Goal: Task Accomplishment & Management: Manage account settings

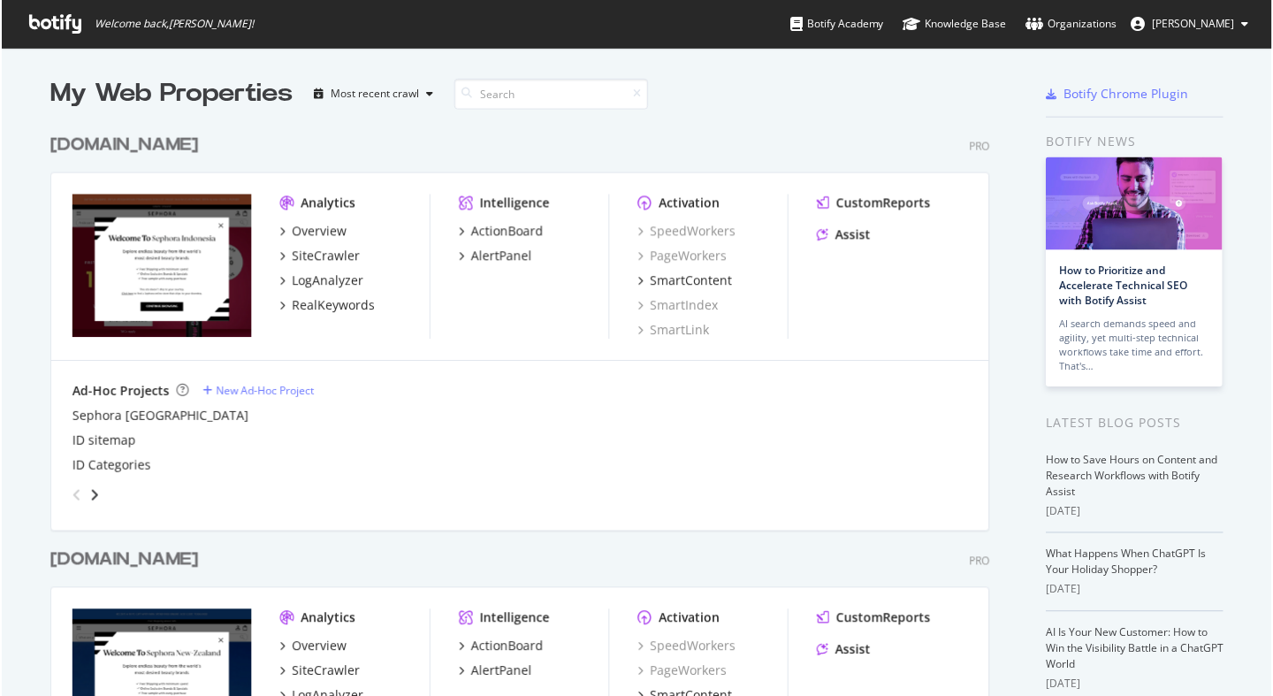
scroll to position [683, 1247]
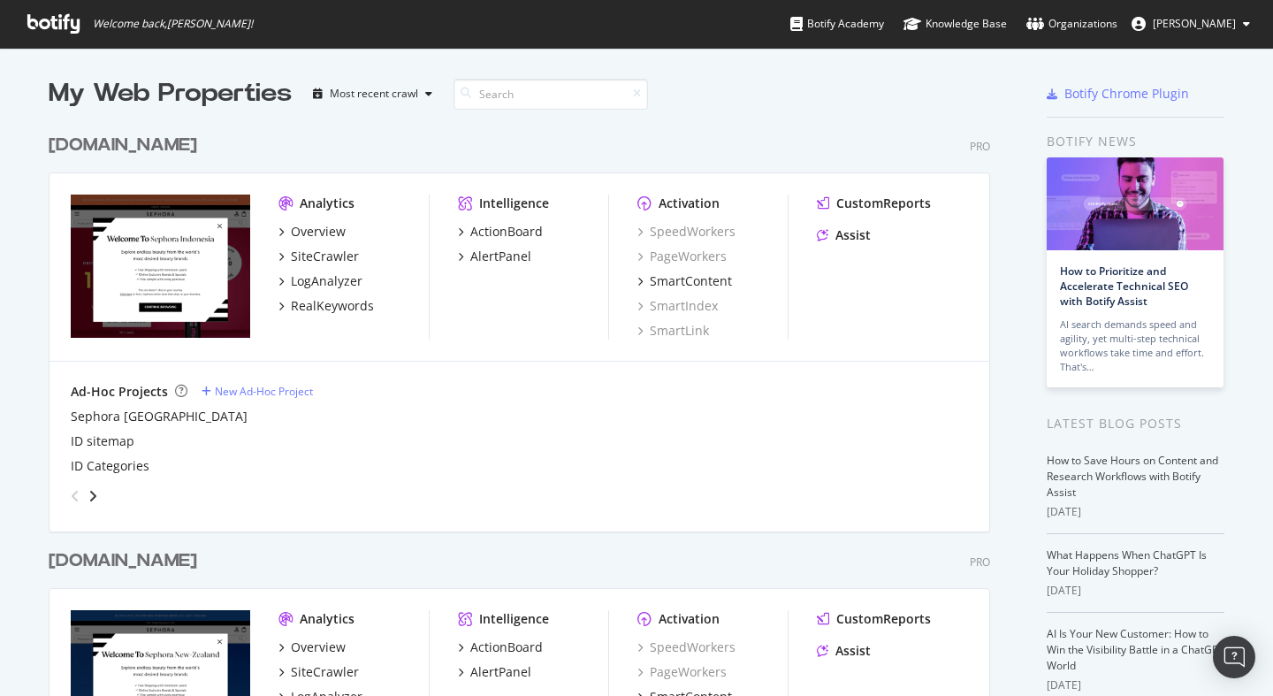
click at [370, 140] on div "[DOMAIN_NAME] Pro" at bounding box center [520, 146] width 942 height 26
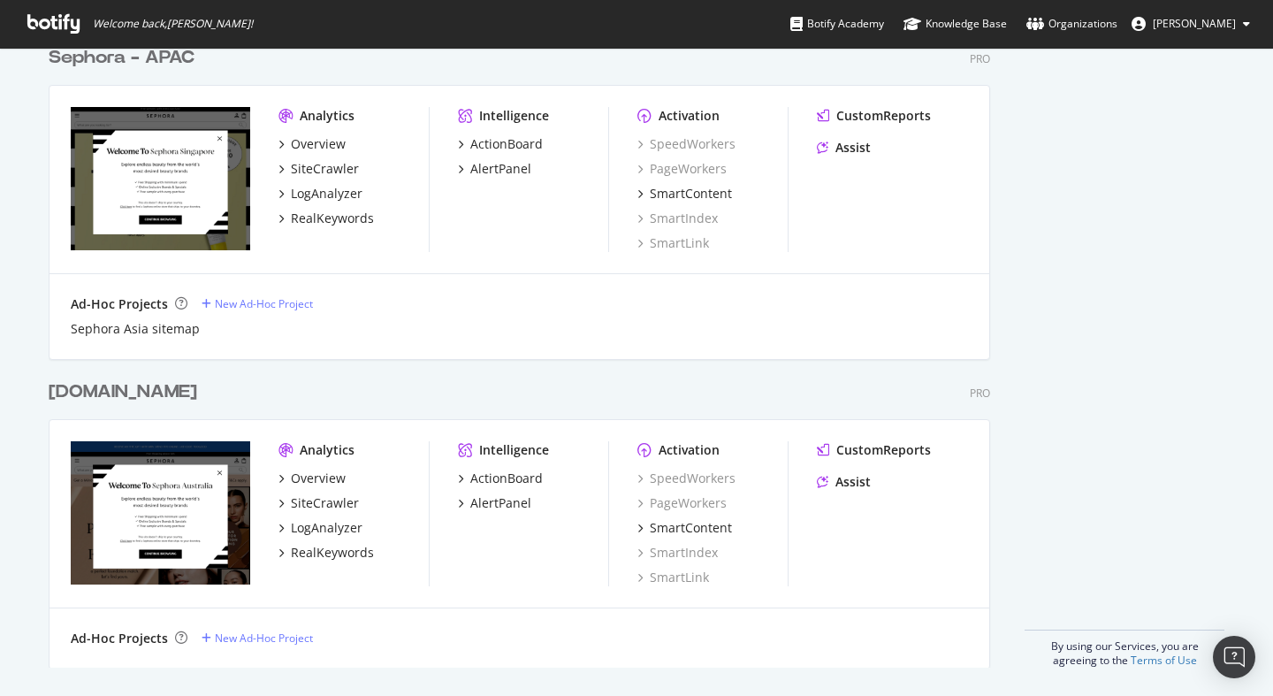
click at [180, 394] on div "[DOMAIN_NAME]" at bounding box center [123, 392] width 149 height 26
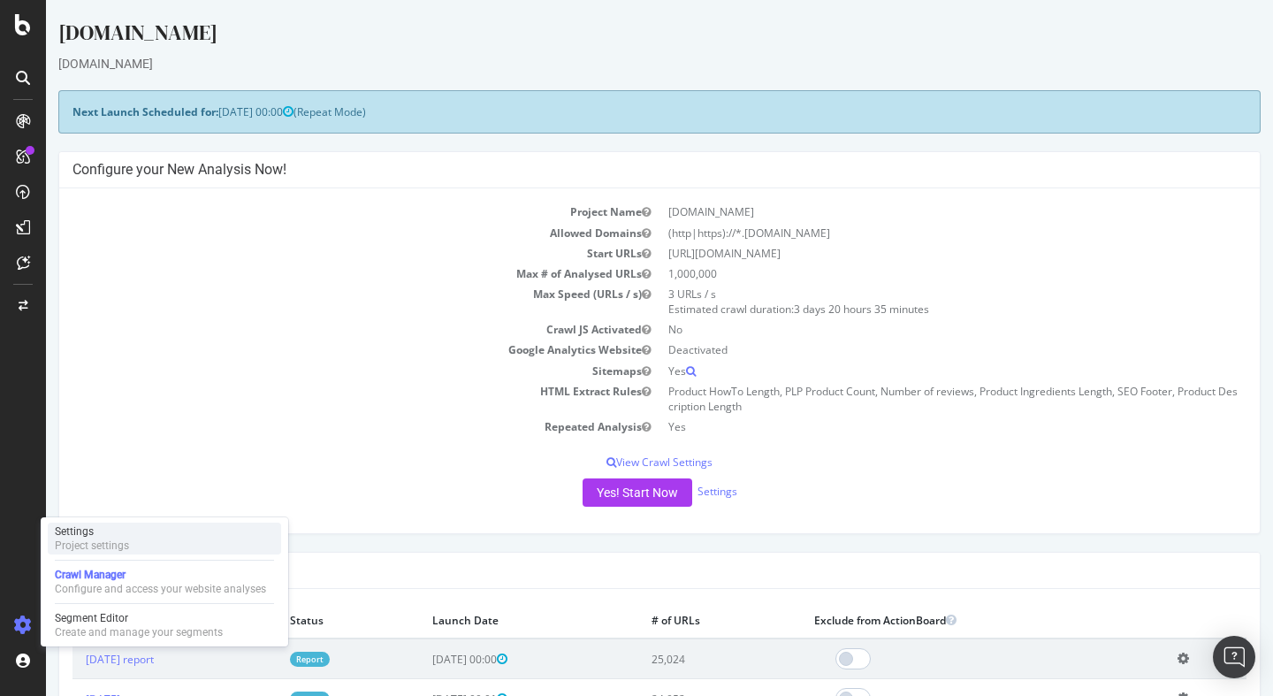
click at [126, 540] on div "Project settings" at bounding box center [92, 545] width 74 height 14
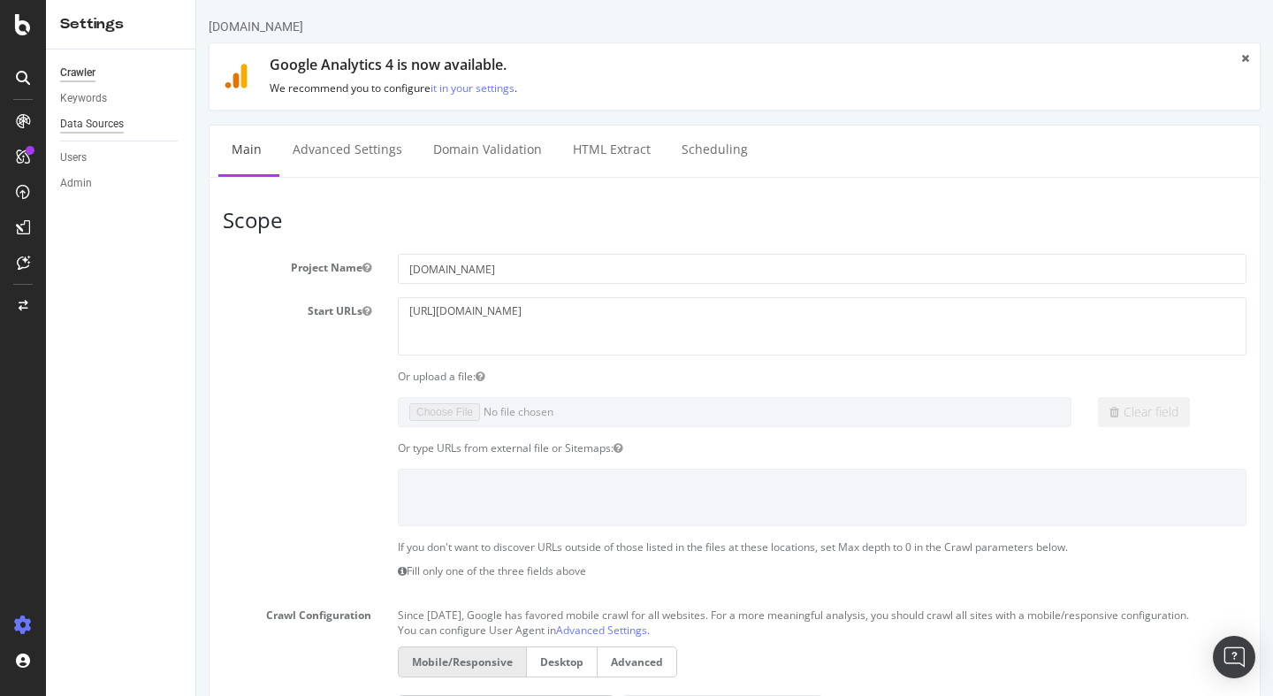
click at [101, 117] on div "Data Sources" at bounding box center [92, 124] width 64 height 19
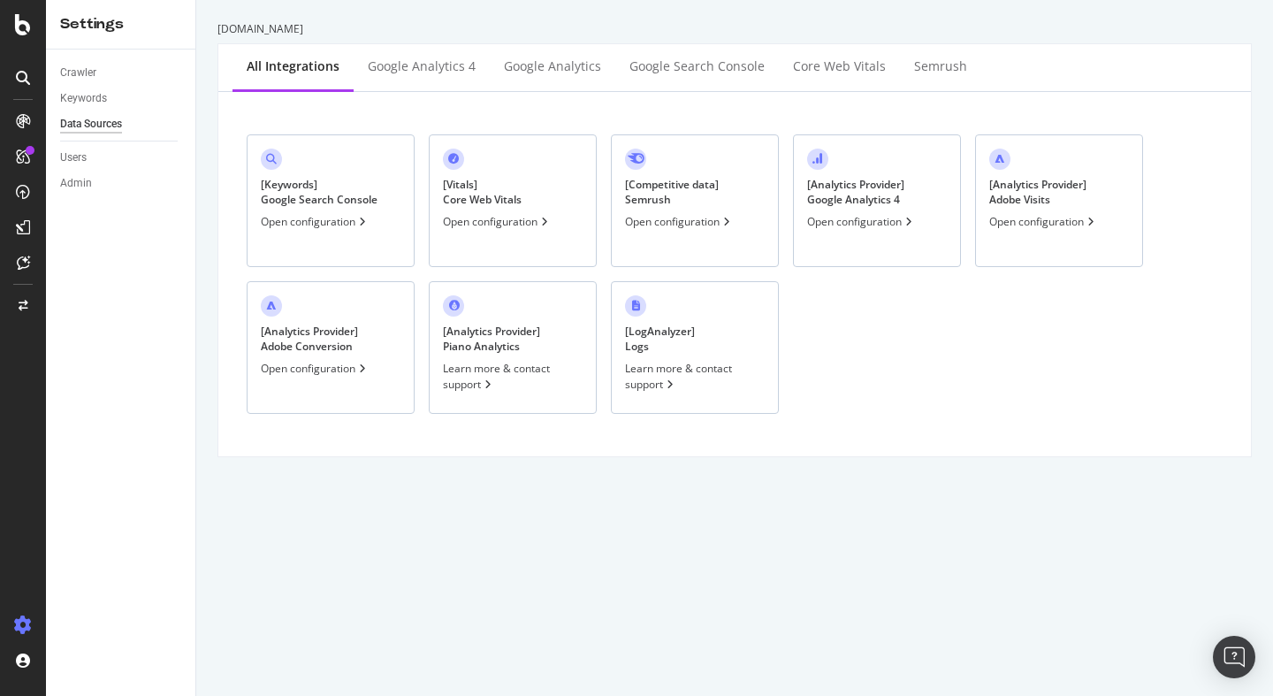
click at [876, 218] on div "Open configuration" at bounding box center [861, 221] width 109 height 15
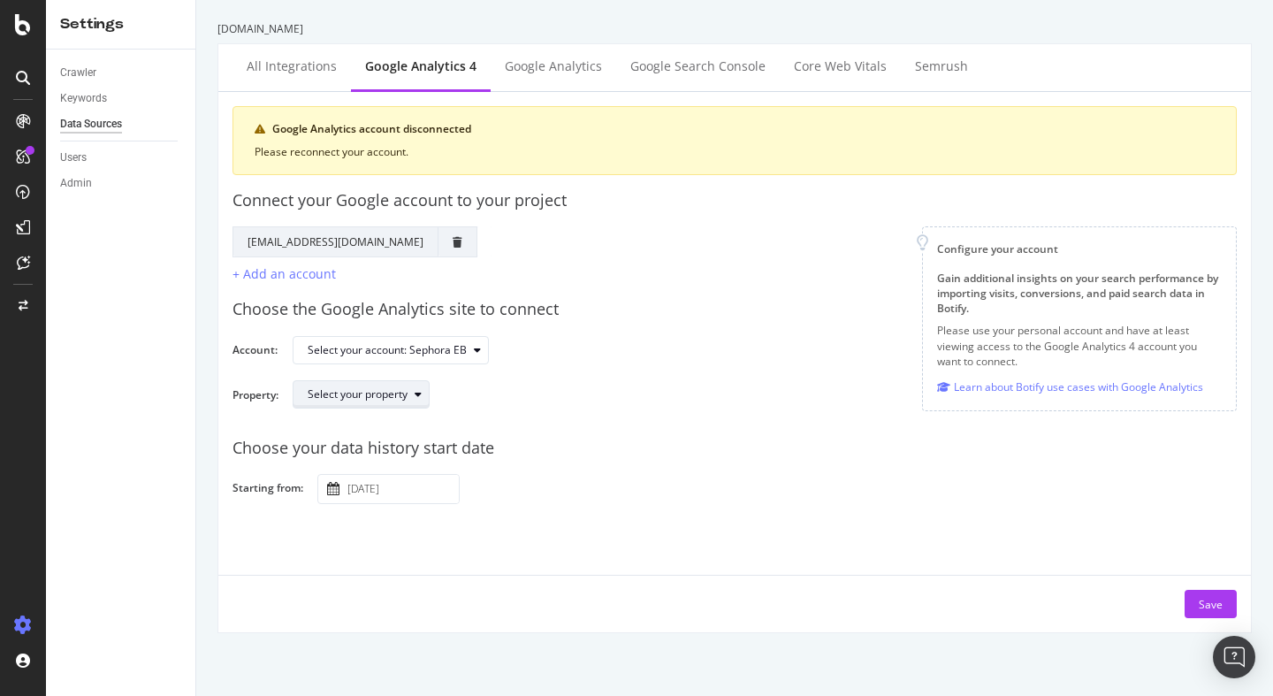
click at [393, 405] on div "Select your property" at bounding box center [368, 394] width 121 height 25
click at [388, 423] on div "Sephora - GA4" at bounding box center [352, 424] width 100 height 22
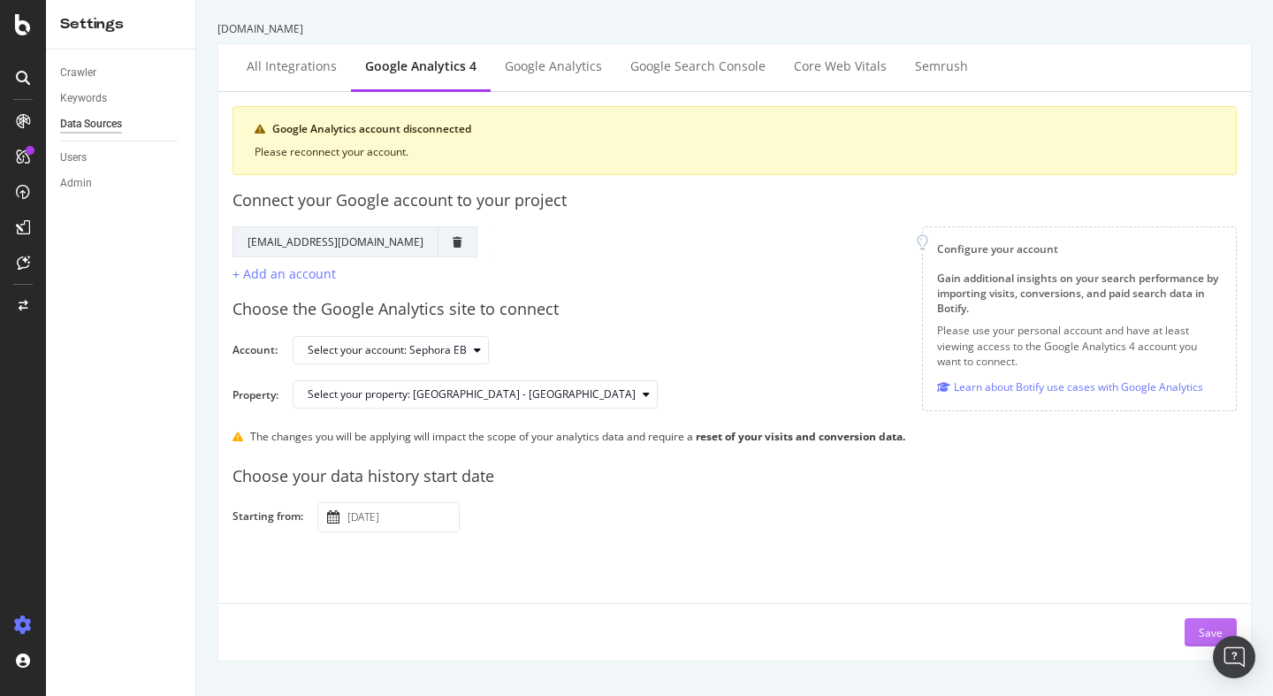
click at [1199, 636] on div "Save" at bounding box center [1211, 632] width 24 height 15
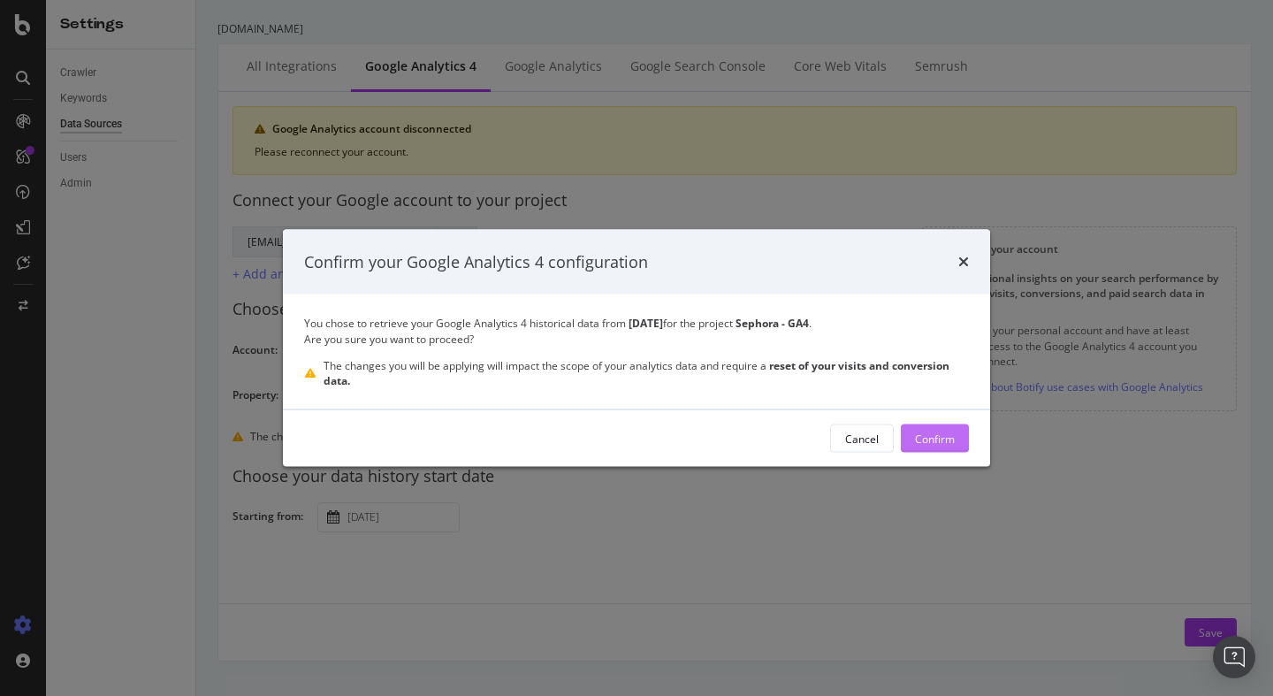
click at [935, 436] on div "Confirm" at bounding box center [935, 438] width 40 height 15
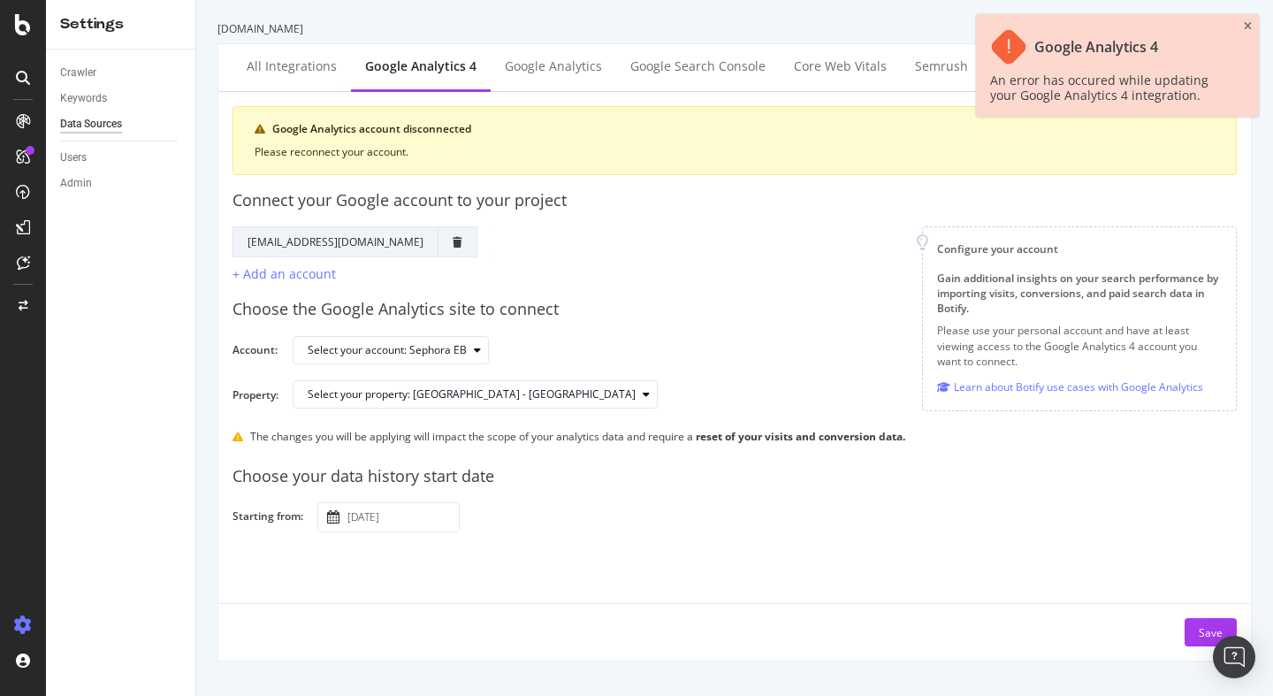
click at [838, 274] on div "Google Account Action Reconnect Account [EMAIL_ADDRESS][DOMAIN_NAME] + Add an a…" at bounding box center [577, 254] width 661 height 57
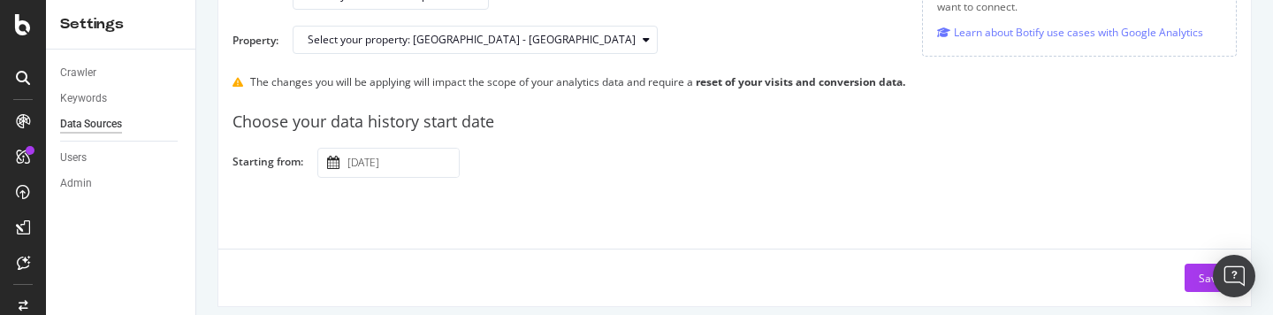
scroll to position [368, 0]
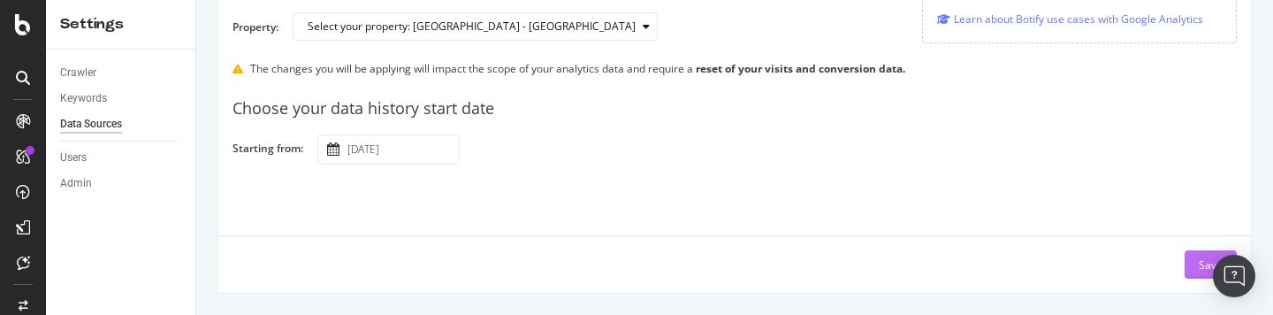
click at [1199, 277] on div "Save" at bounding box center [1211, 264] width 24 height 27
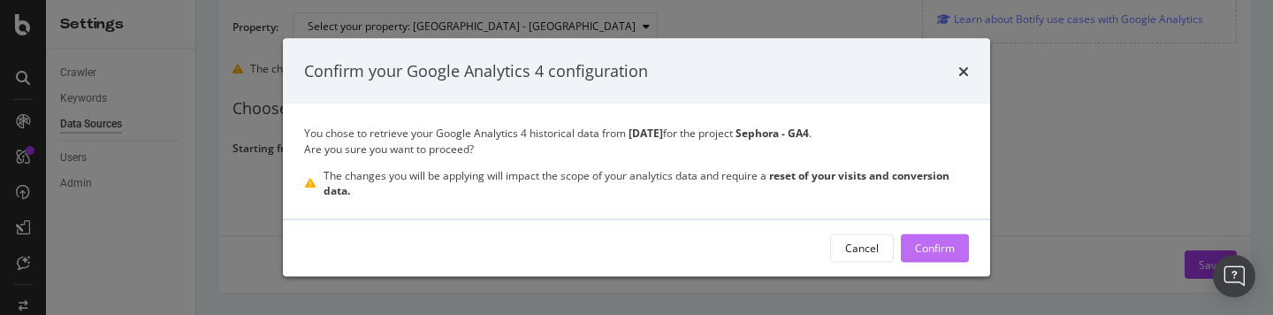
click at [954, 250] on div "Confirm" at bounding box center [935, 248] width 40 height 15
